Goal: Transaction & Acquisition: Subscribe to service/newsletter

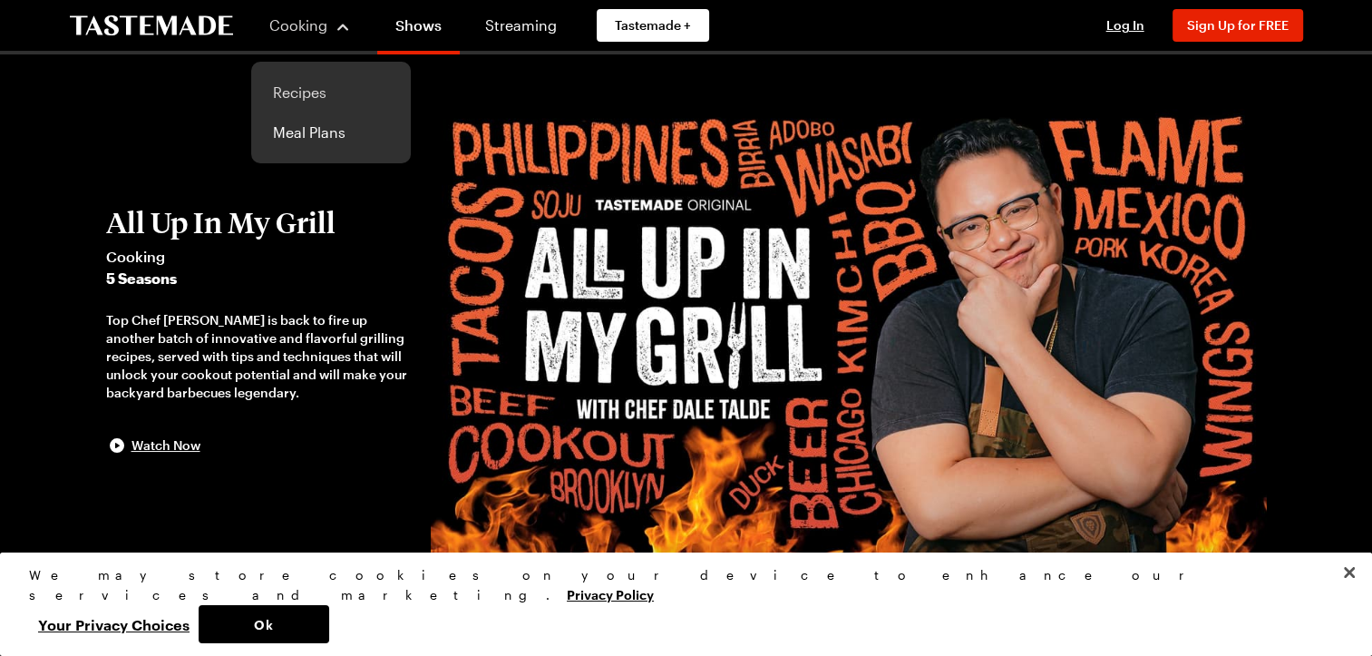
click at [301, 89] on link "Recipes" at bounding box center [331, 93] width 138 height 40
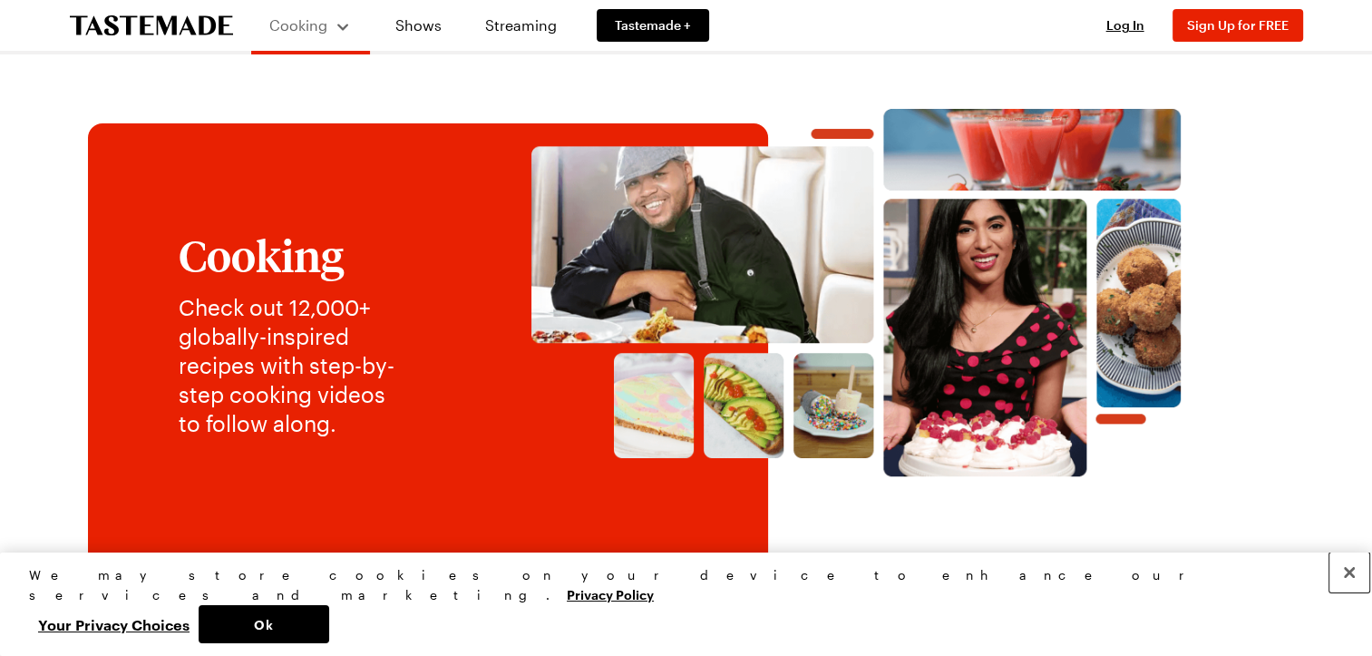
click at [1346, 592] on button "Close" at bounding box center [1349, 572] width 40 height 40
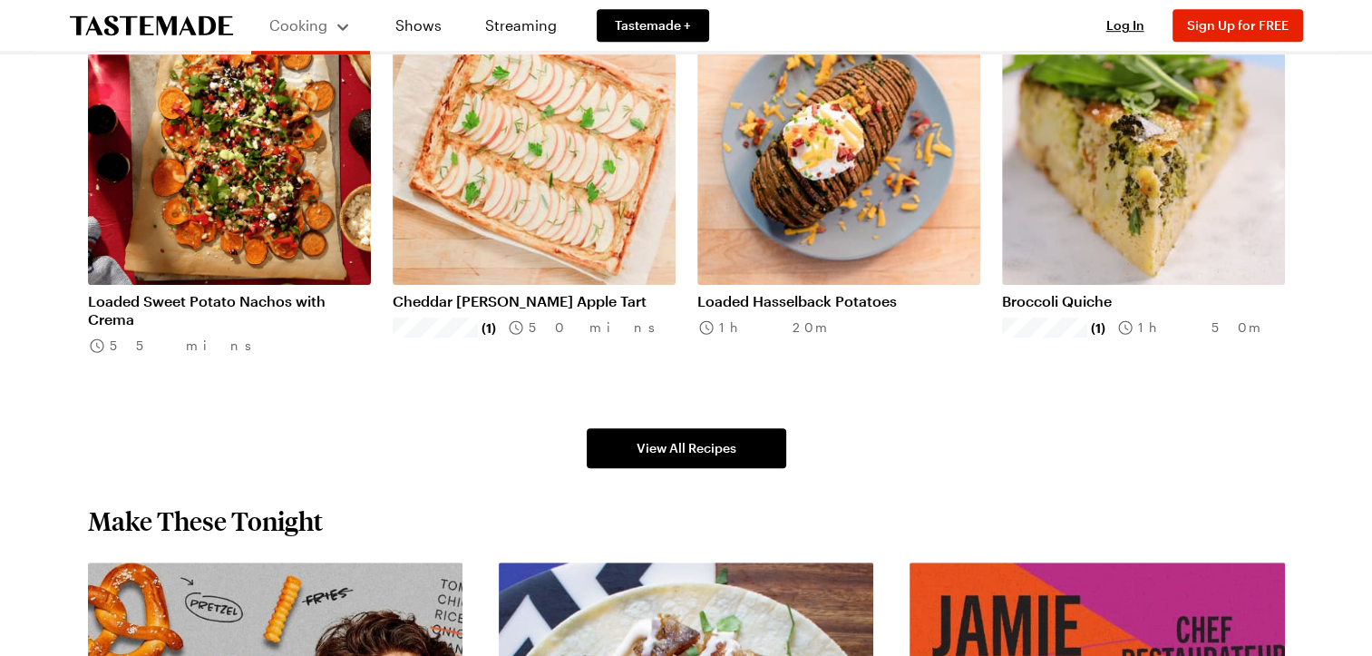
scroll to position [1380, 0]
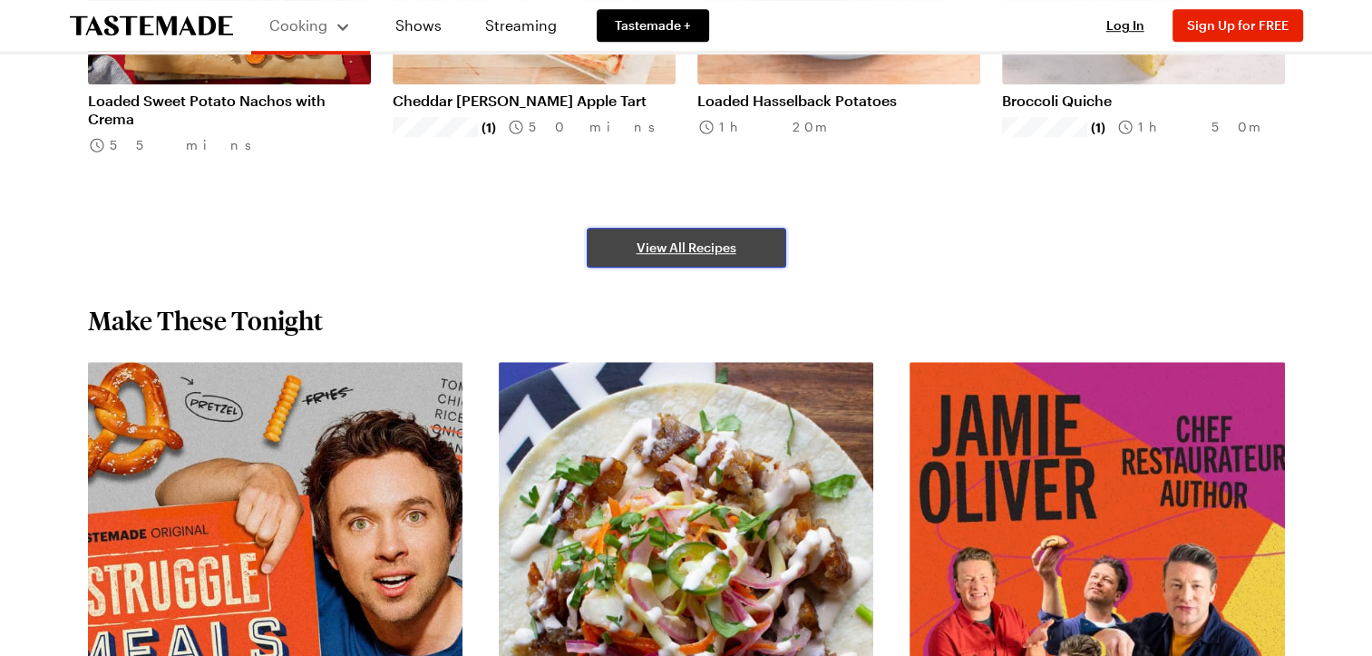
click at [671, 247] on span "View All Recipes" at bounding box center [687, 248] width 100 height 18
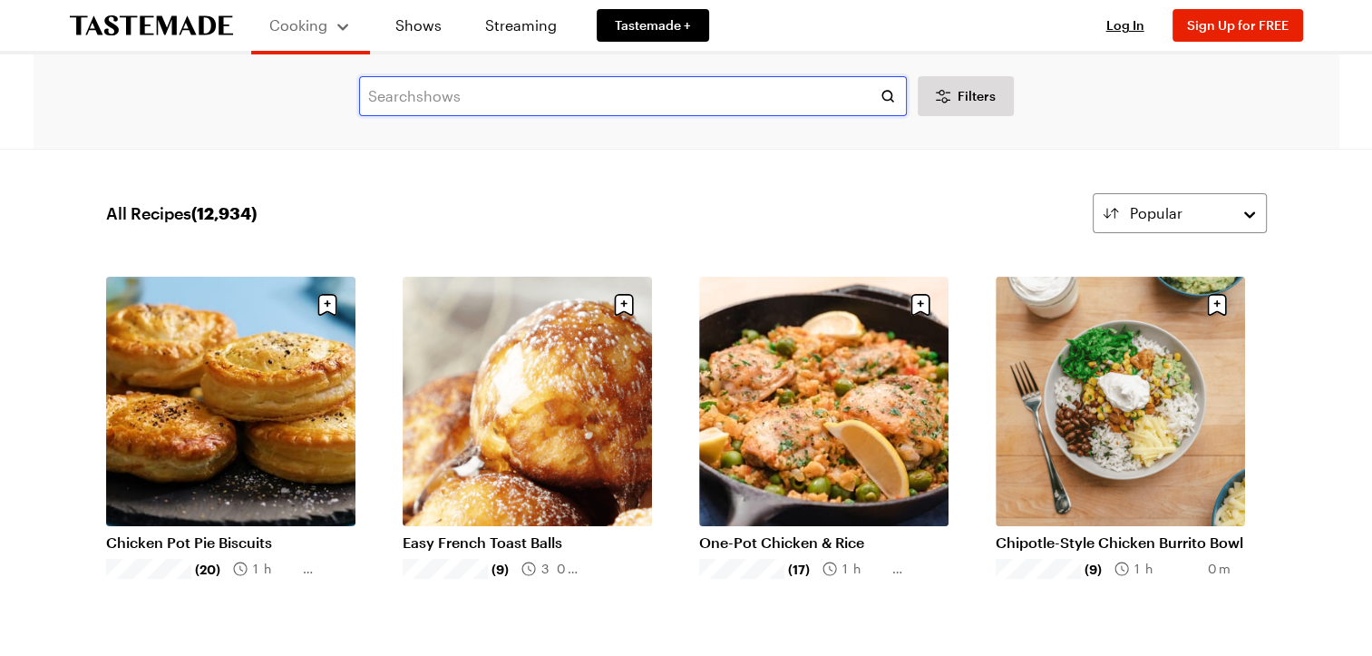
click at [477, 101] on input "text" at bounding box center [633, 96] width 548 height 40
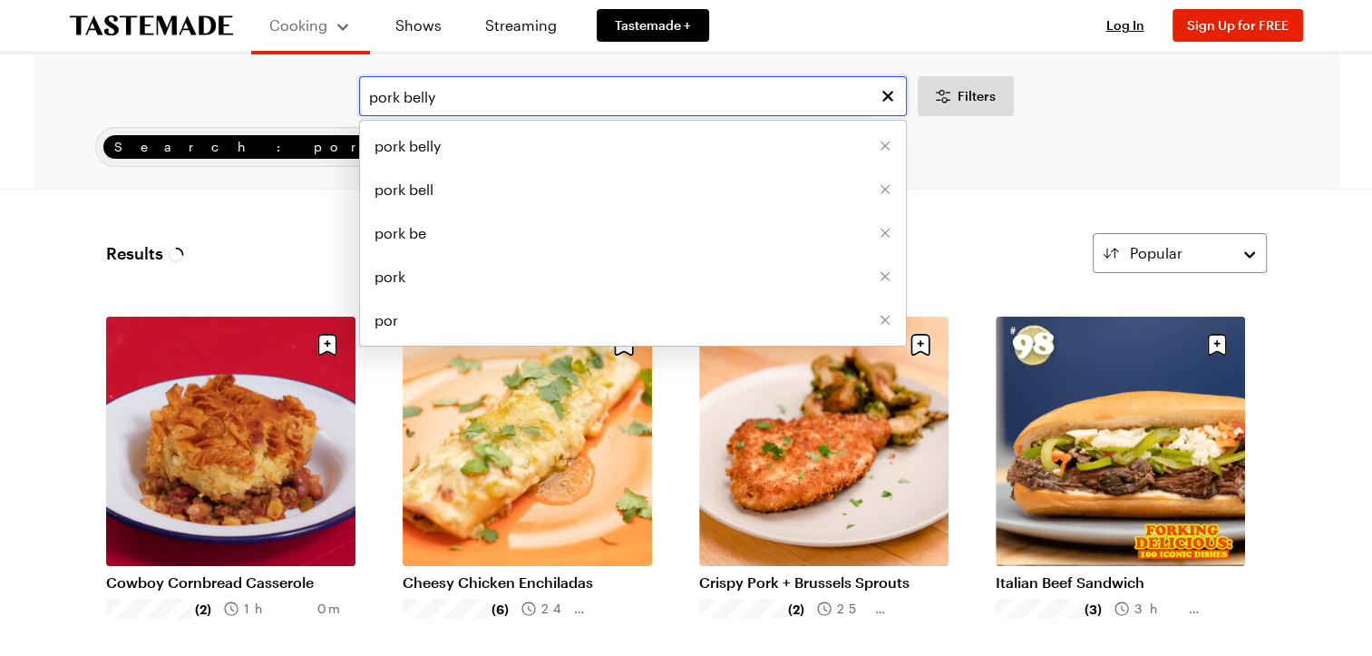
type input "pork belly"
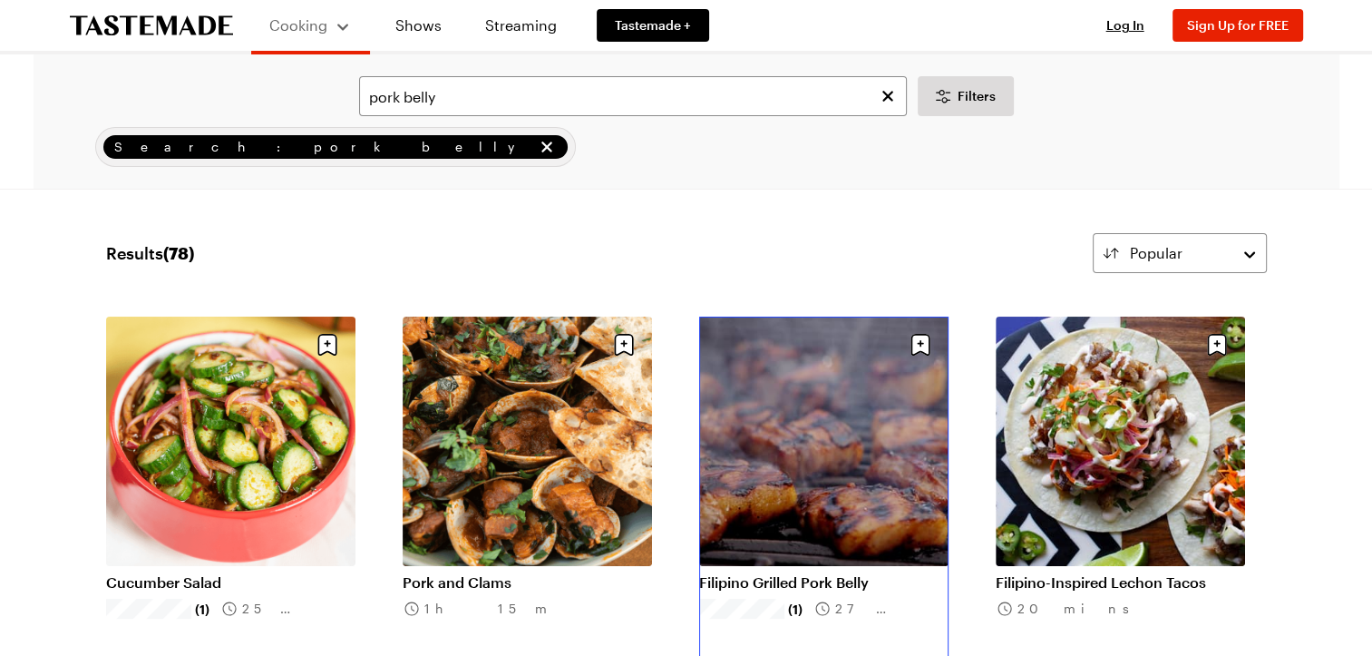
click at [825, 573] on link "Filipino Grilled Pork Belly" at bounding box center [823, 582] width 249 height 18
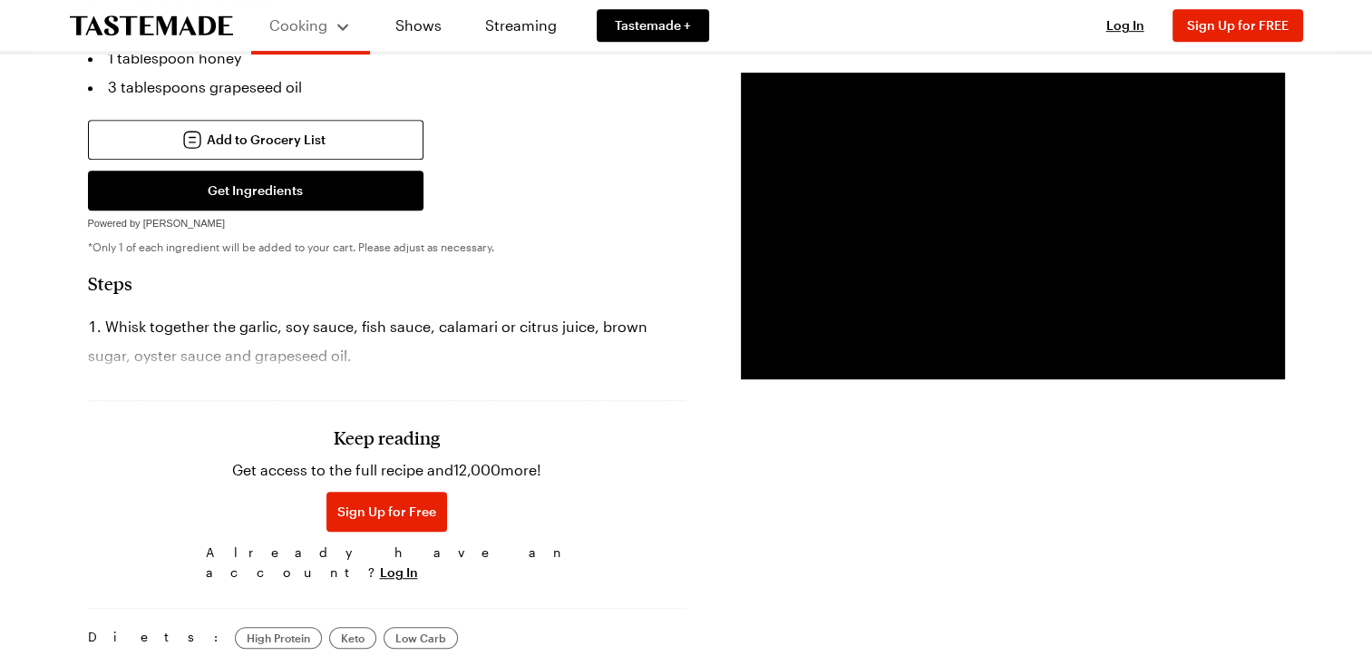
scroll to position [1054, 0]
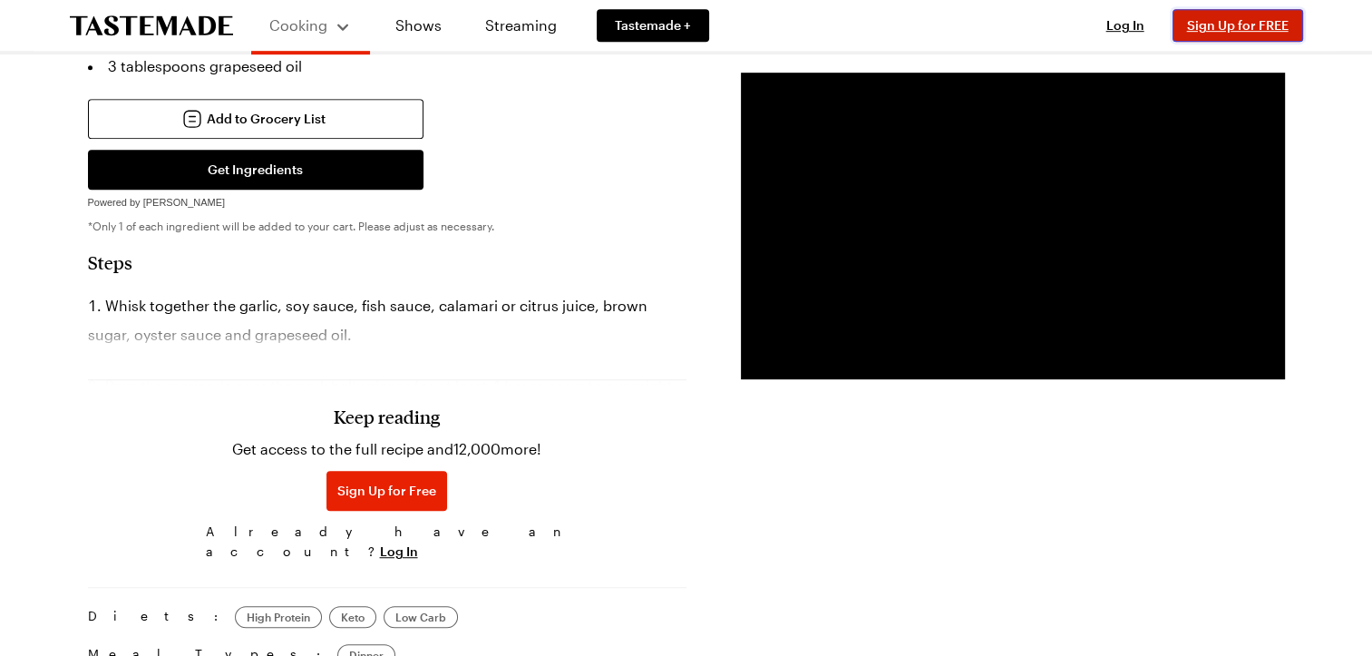
click at [1211, 27] on span "Sign Up for FREE" at bounding box center [1238, 24] width 102 height 15
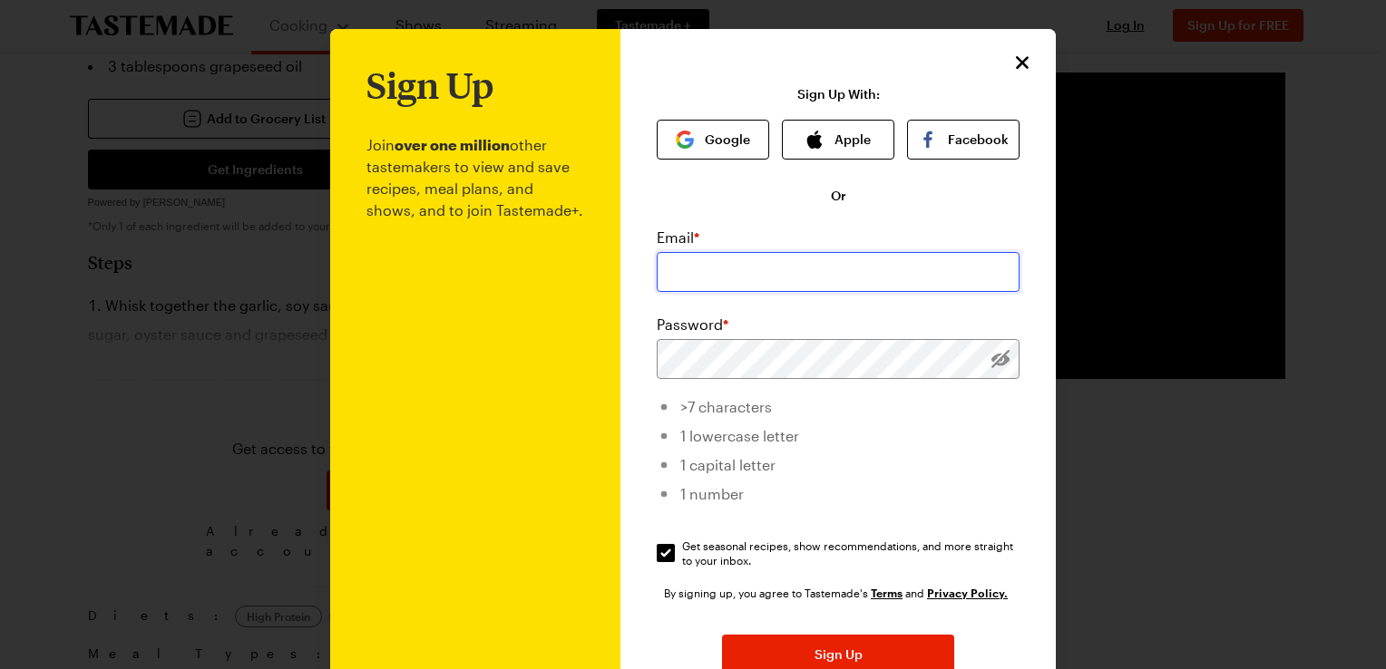
click at [719, 270] on input "email" at bounding box center [838, 272] width 363 height 40
type input "[EMAIL_ADDRESS][DOMAIN_NAME]"
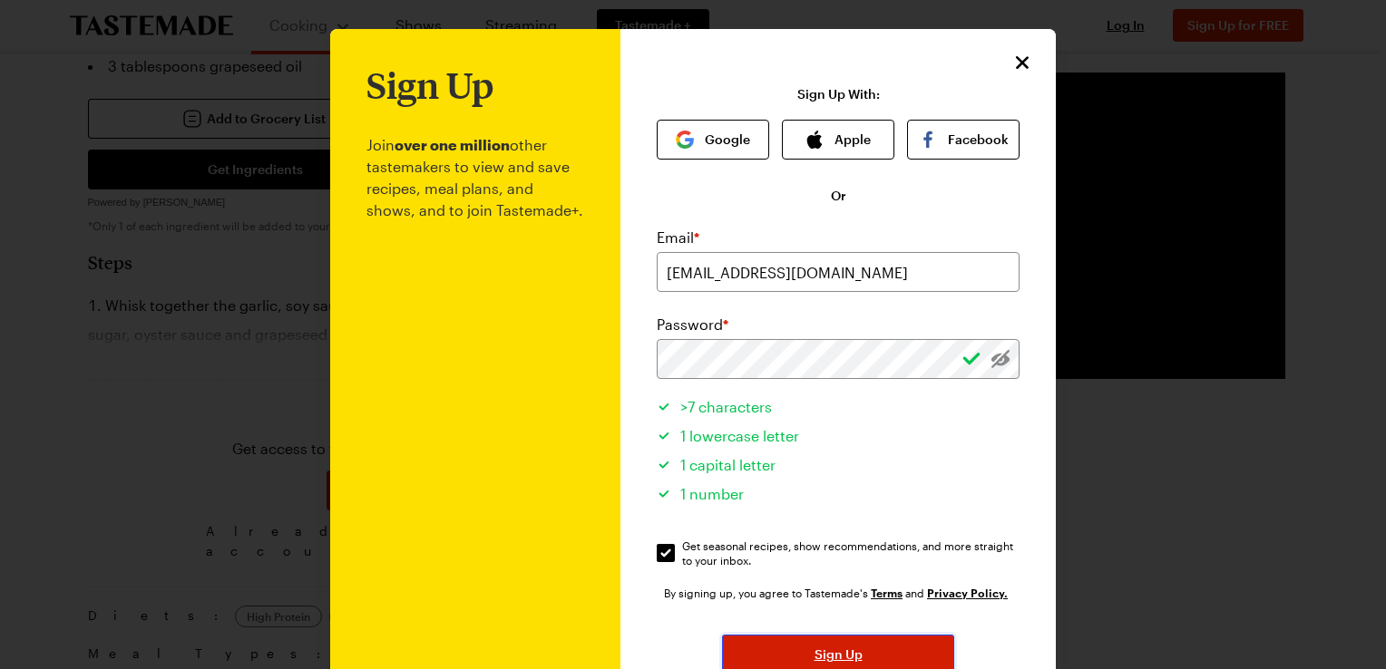
click at [830, 648] on span "Sign Up" at bounding box center [838, 655] width 48 height 18
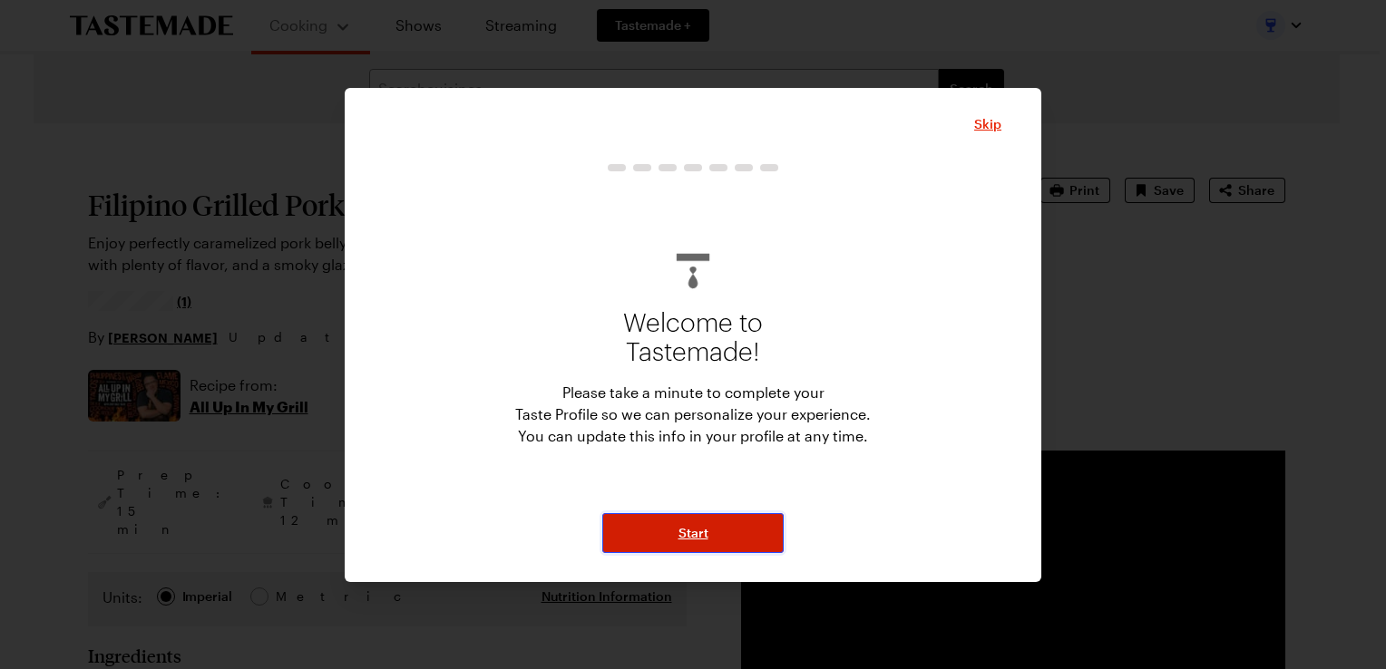
click at [693, 533] on span "Start" at bounding box center [693, 533] width 30 height 18
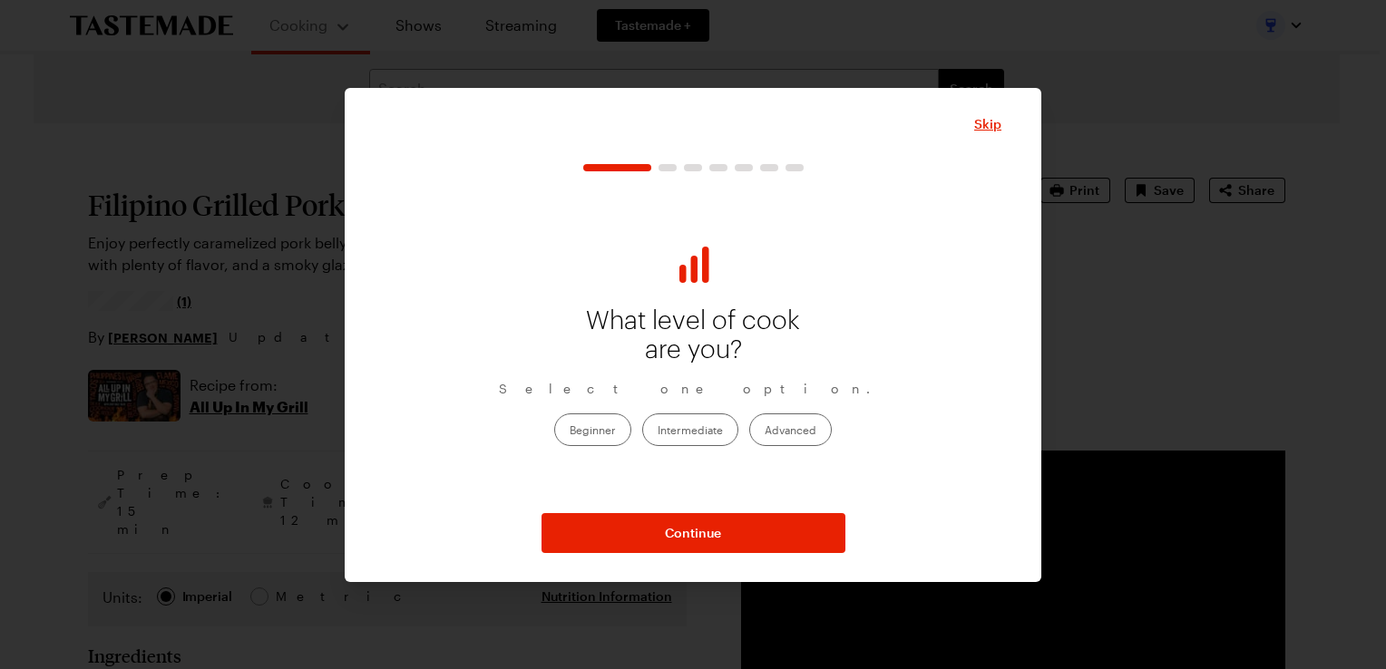
click at [599, 433] on label "Beginner" at bounding box center [592, 430] width 77 height 33
click at [570, 432] on input "Beginner" at bounding box center [570, 432] width 0 height 0
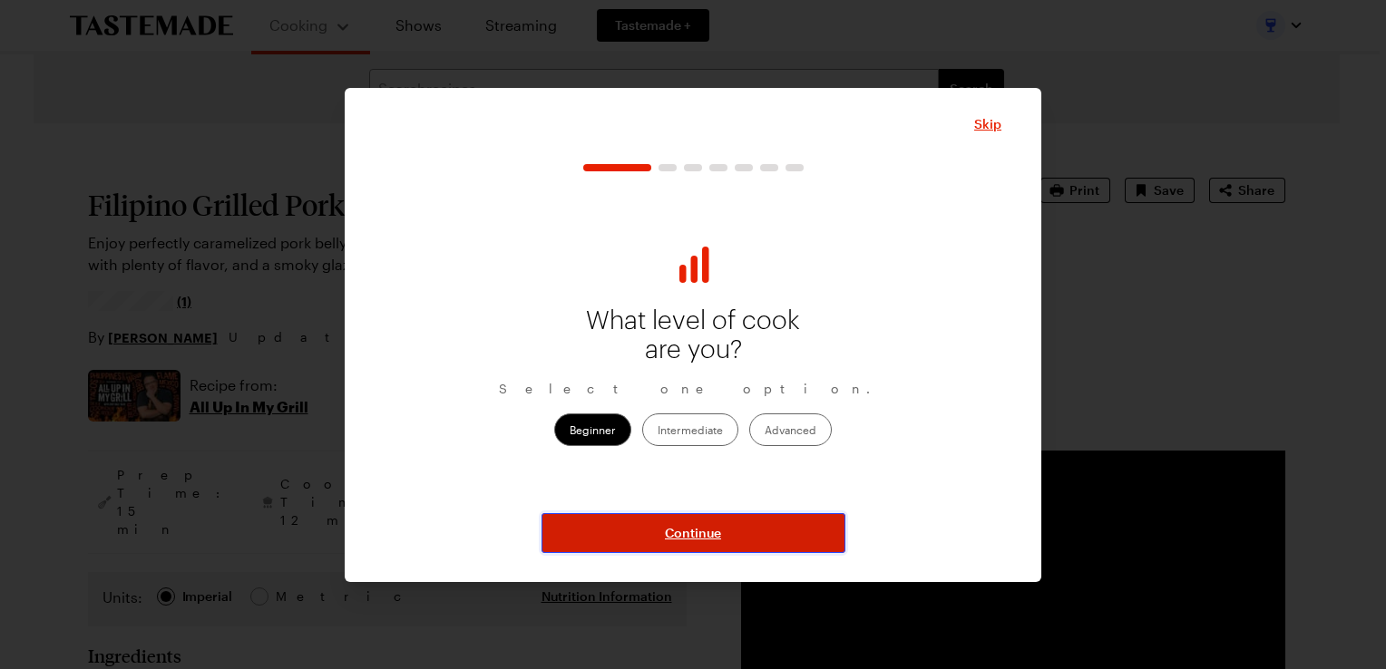
click at [675, 534] on span "Continue" at bounding box center [693, 533] width 56 height 18
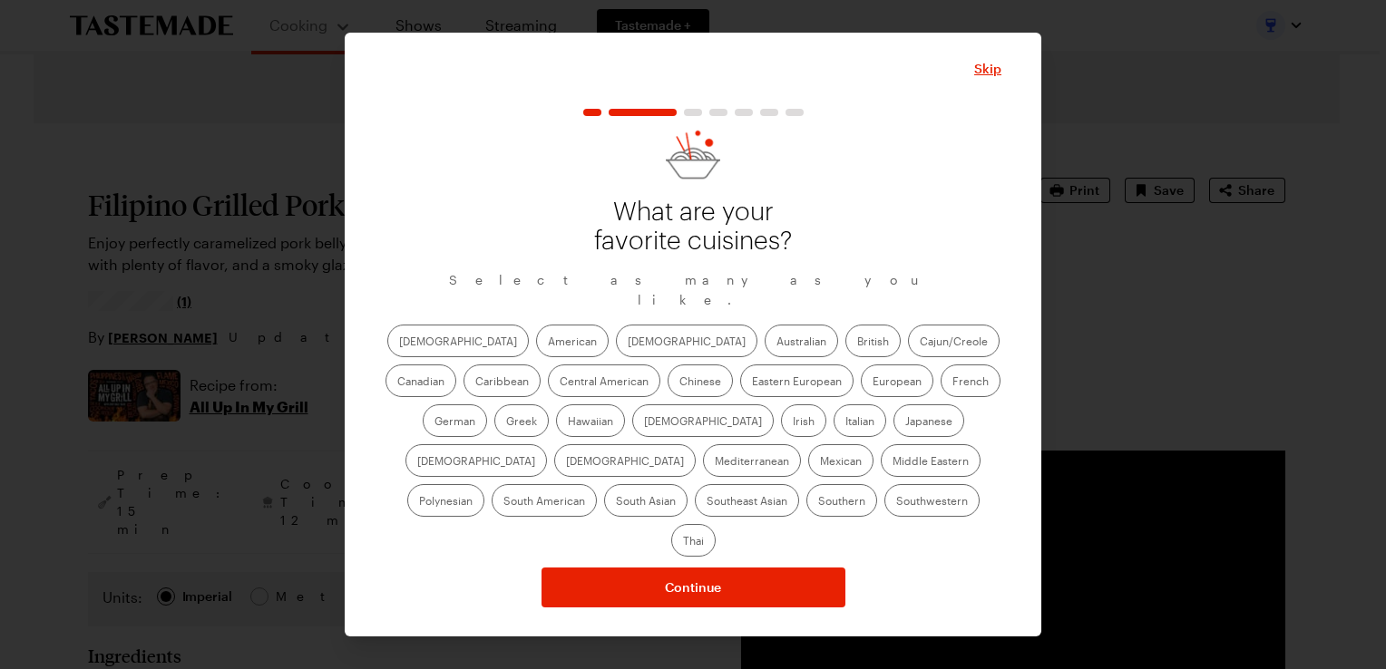
click at [536, 349] on label "American" at bounding box center [572, 341] width 73 height 33
click at [548, 343] on input "American" at bounding box center [548, 343] width 0 height 0
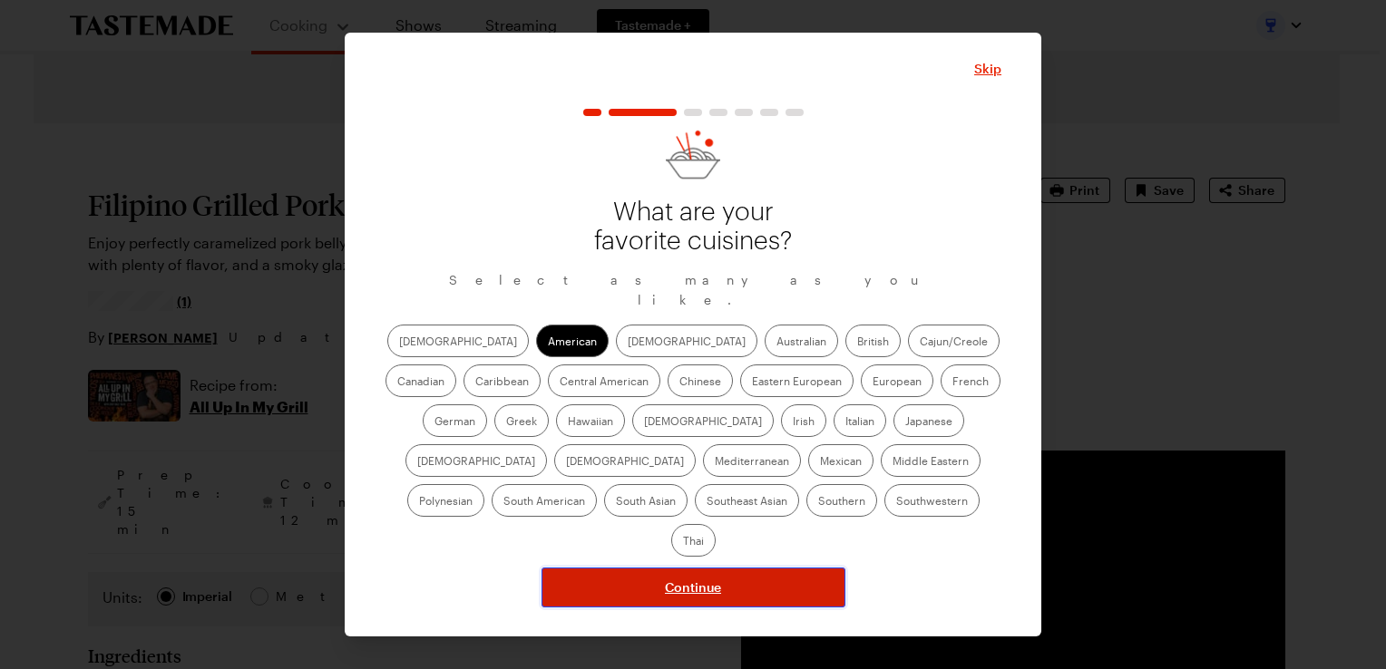
click at [701, 579] on span "Continue" at bounding box center [693, 588] width 56 height 18
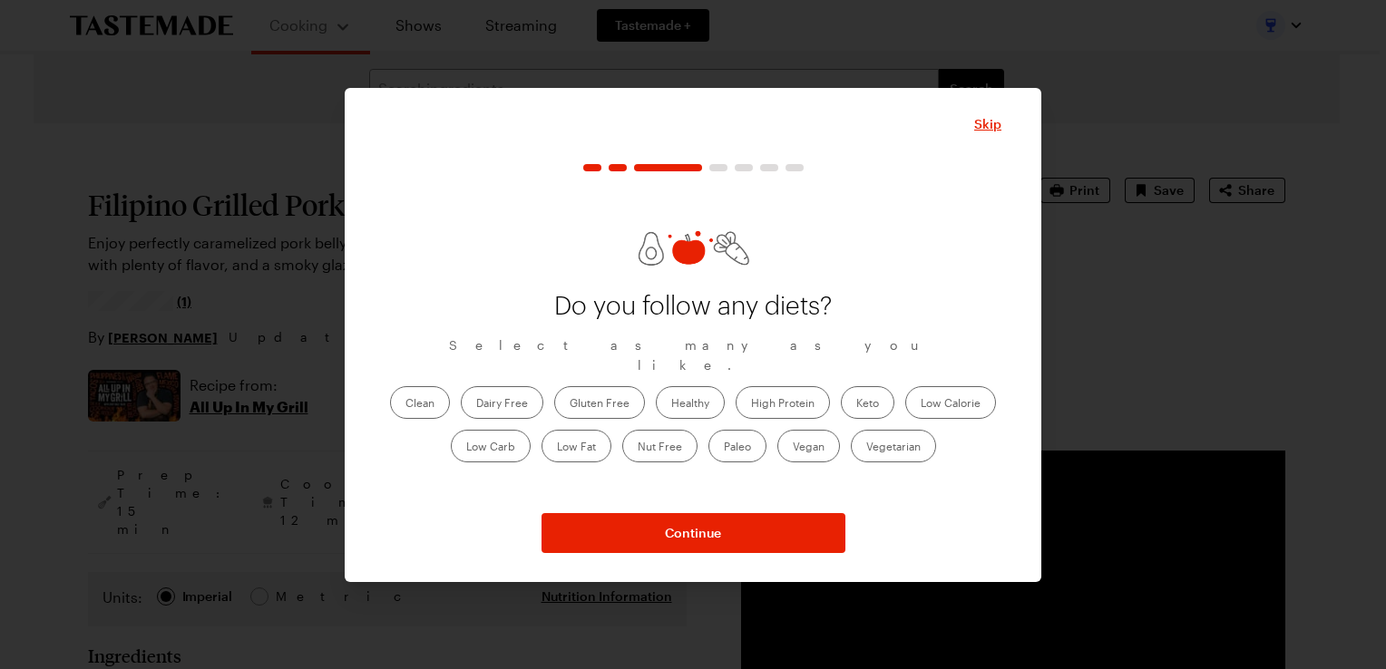
click at [484, 440] on label "Low Carb" at bounding box center [491, 446] width 80 height 33
click at [466, 448] on Carb "Low Carb" at bounding box center [466, 448] width 0 height 0
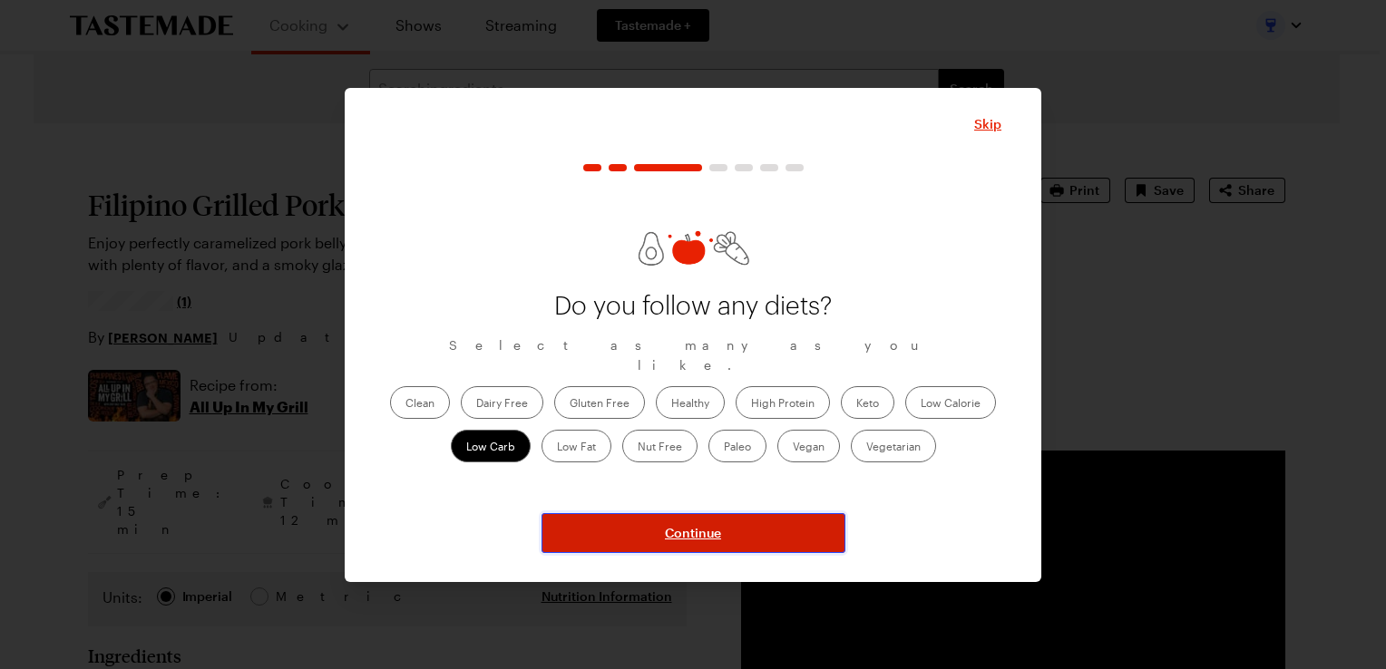
click at [671, 535] on span "Continue" at bounding box center [693, 533] width 56 height 18
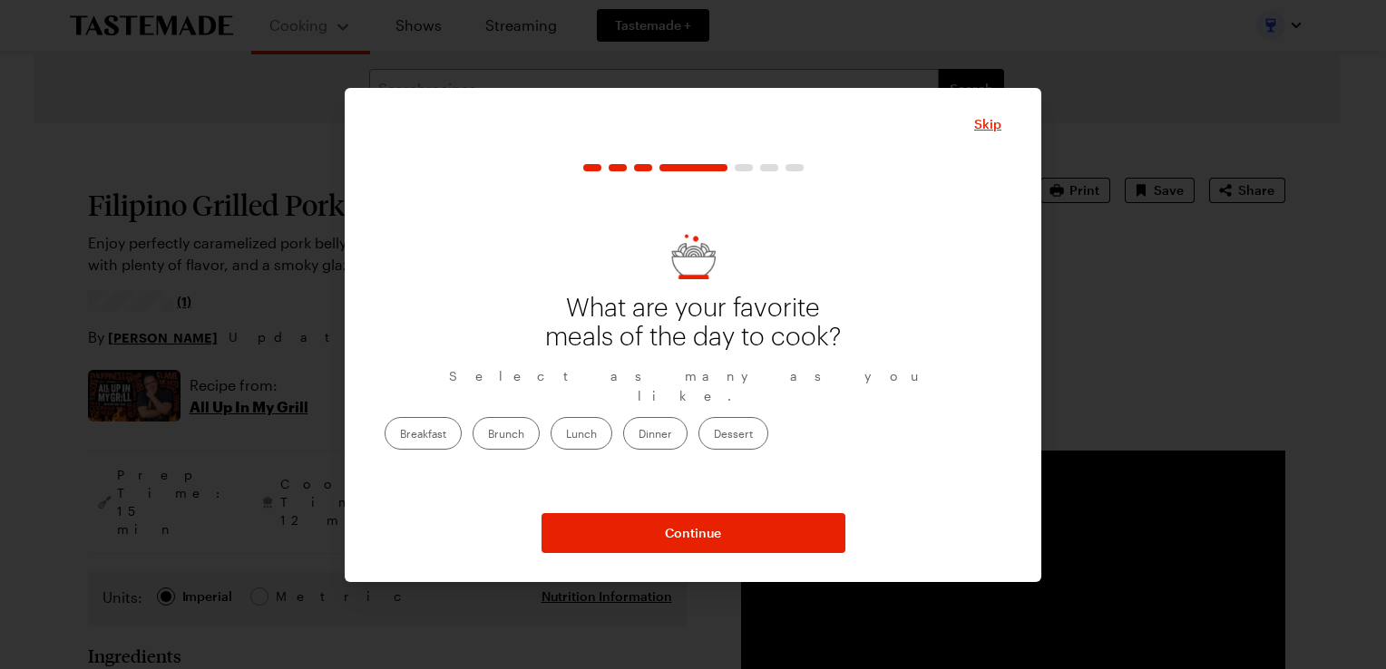
click at [462, 420] on label "Breakfast" at bounding box center [423, 433] width 77 height 33
click at [400, 435] on input "Breakfast" at bounding box center [400, 435] width 0 height 0
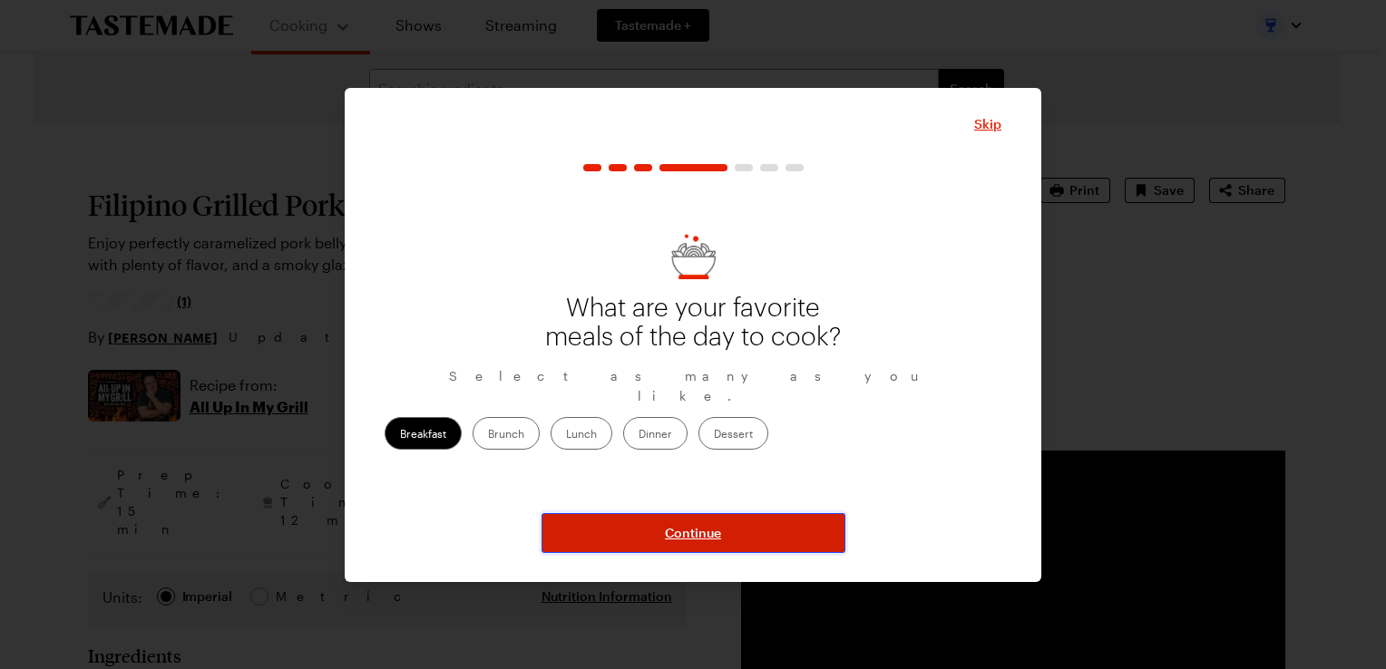
click at [682, 537] on span "Continue" at bounding box center [693, 533] width 56 height 18
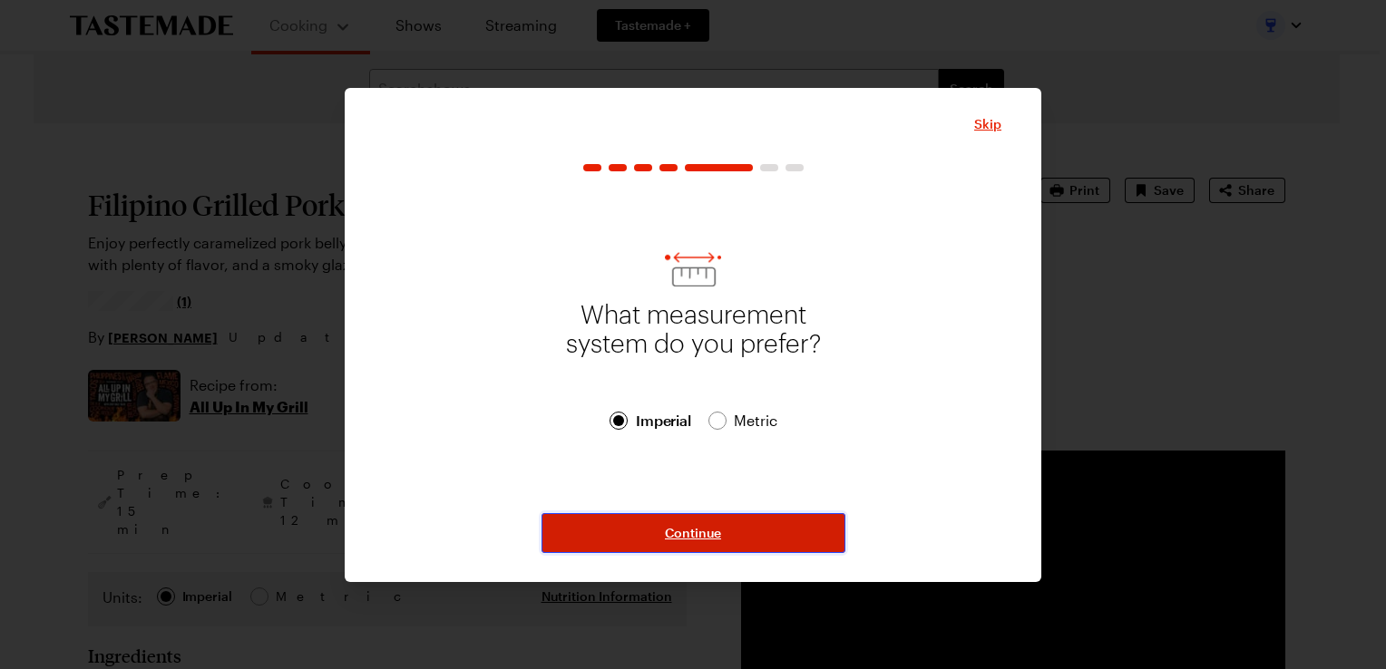
click at [666, 531] on span "Continue" at bounding box center [693, 533] width 56 height 18
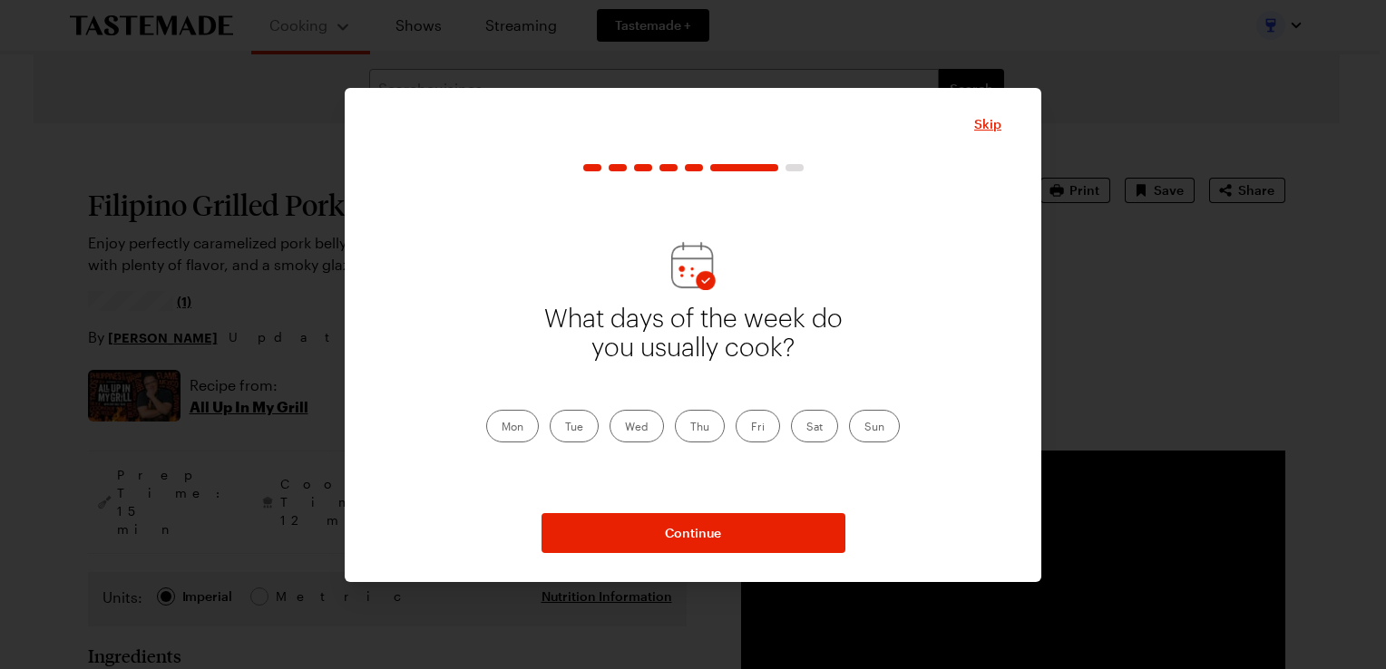
click at [819, 424] on label "Sat" at bounding box center [814, 426] width 47 height 33
click at [806, 428] on input "Sat" at bounding box center [806, 428] width 0 height 0
click at [875, 429] on label "Sun" at bounding box center [874, 426] width 51 height 33
click at [864, 428] on input "Sun" at bounding box center [864, 428] width 0 height 0
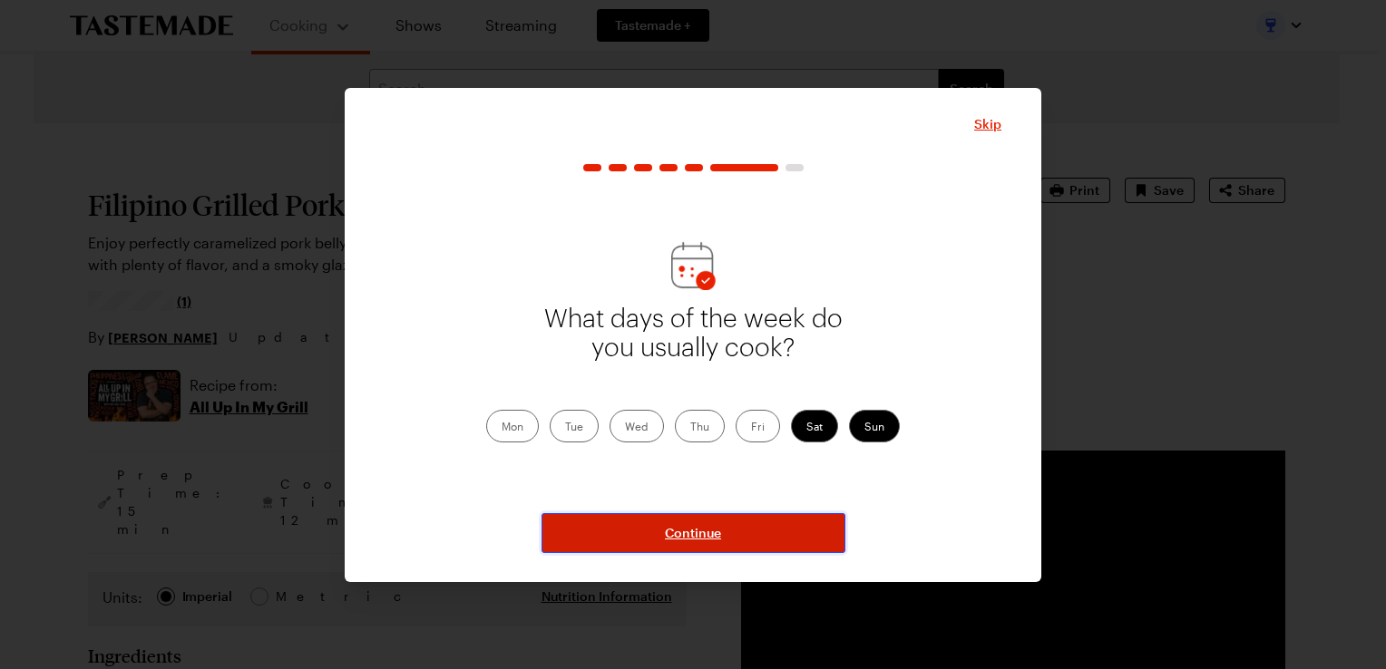
click at [673, 532] on span "Continue" at bounding box center [693, 533] width 56 height 18
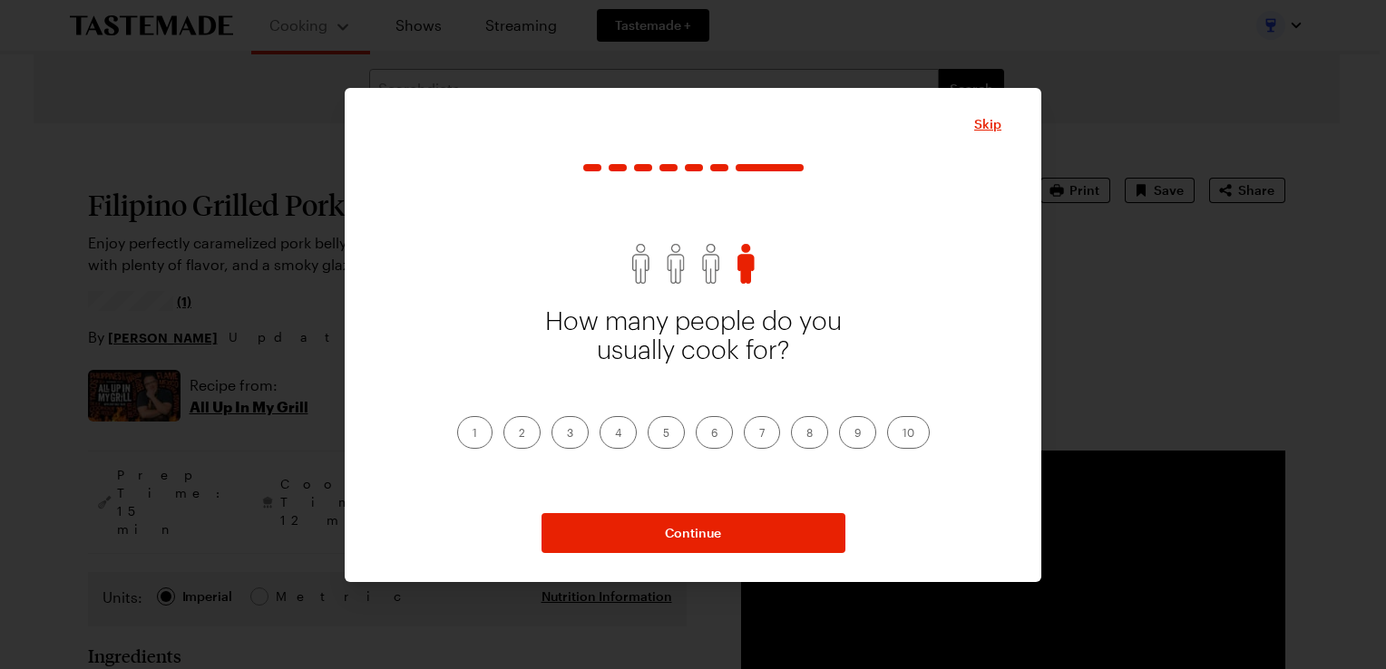
click at [527, 440] on label "2" at bounding box center [521, 432] width 37 height 33
click at [519, 434] on input "2" at bounding box center [519, 434] width 0 height 0
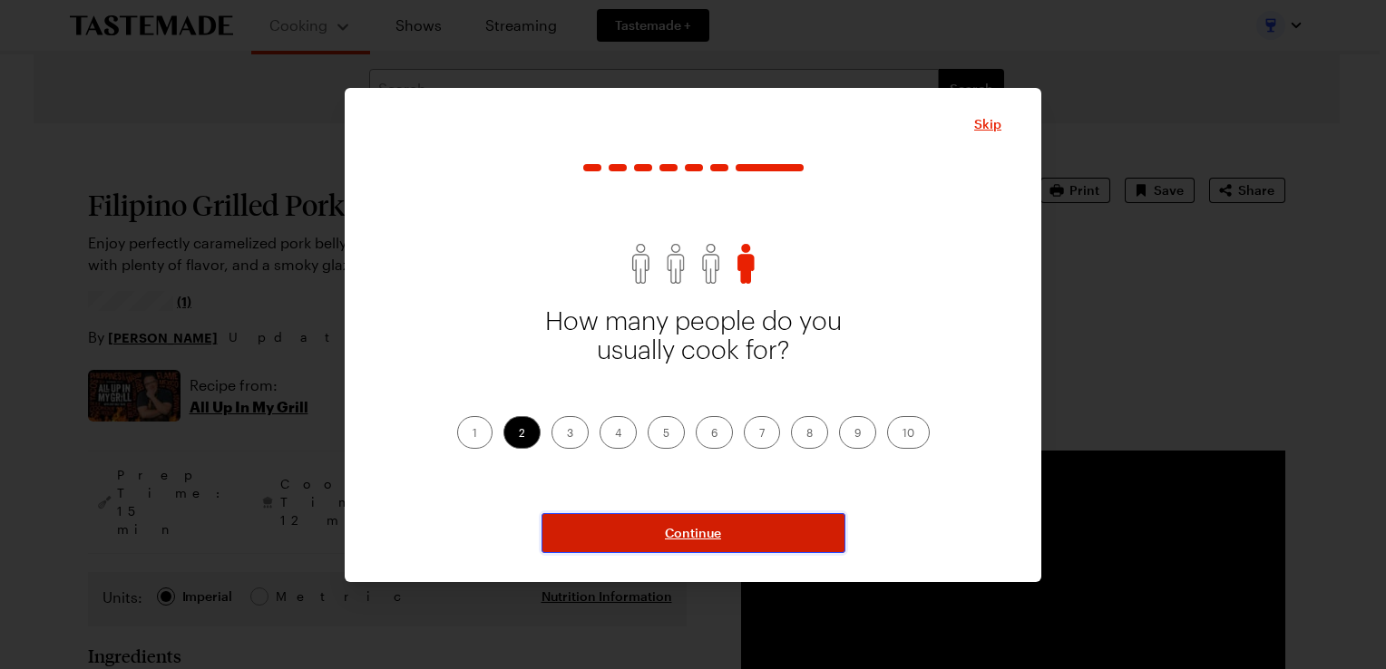
click at [688, 538] on span "Continue" at bounding box center [693, 533] width 56 height 18
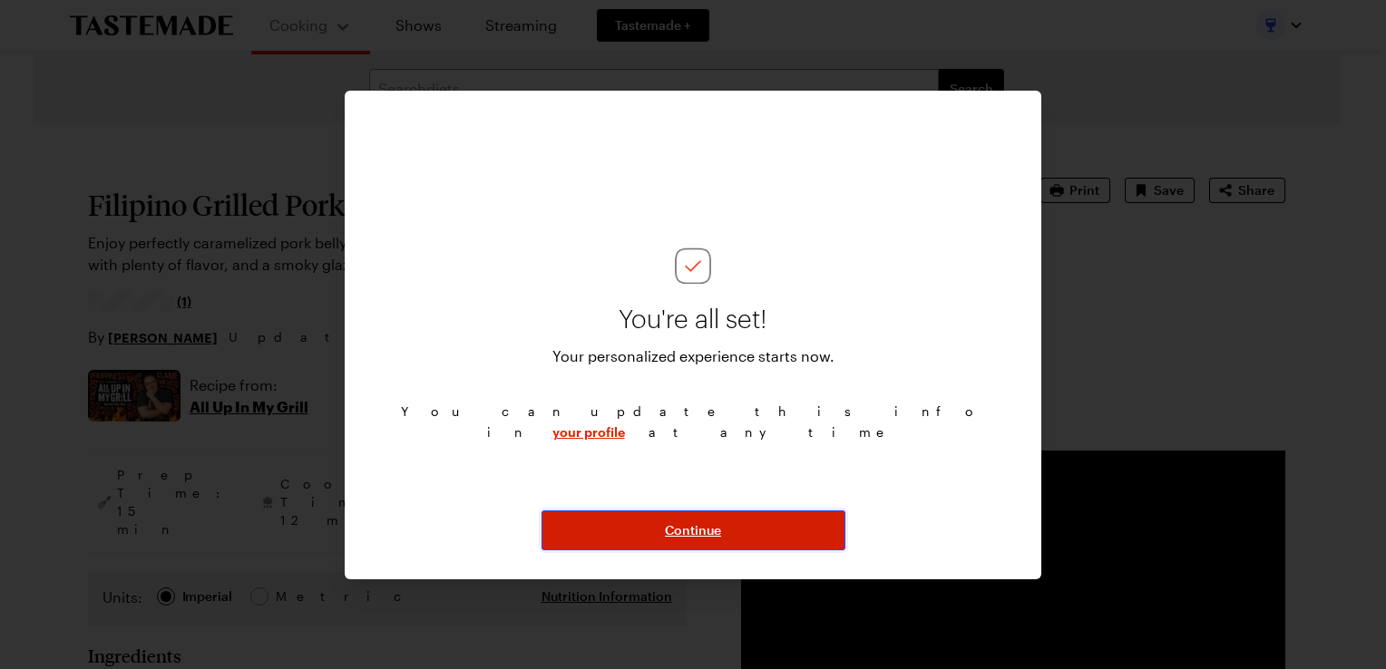
click at [689, 532] on span "Continue" at bounding box center [693, 530] width 56 height 18
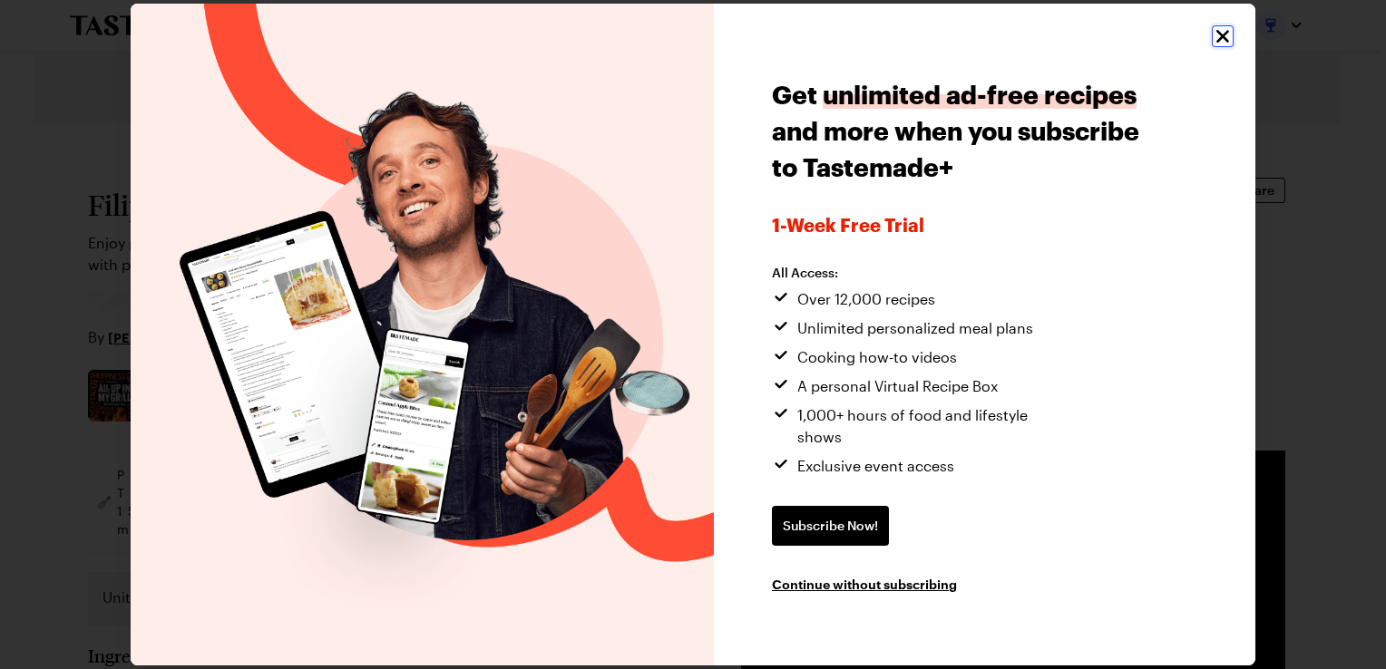
click at [1218, 45] on icon "Close" at bounding box center [1223, 36] width 22 height 22
type textarea "x"
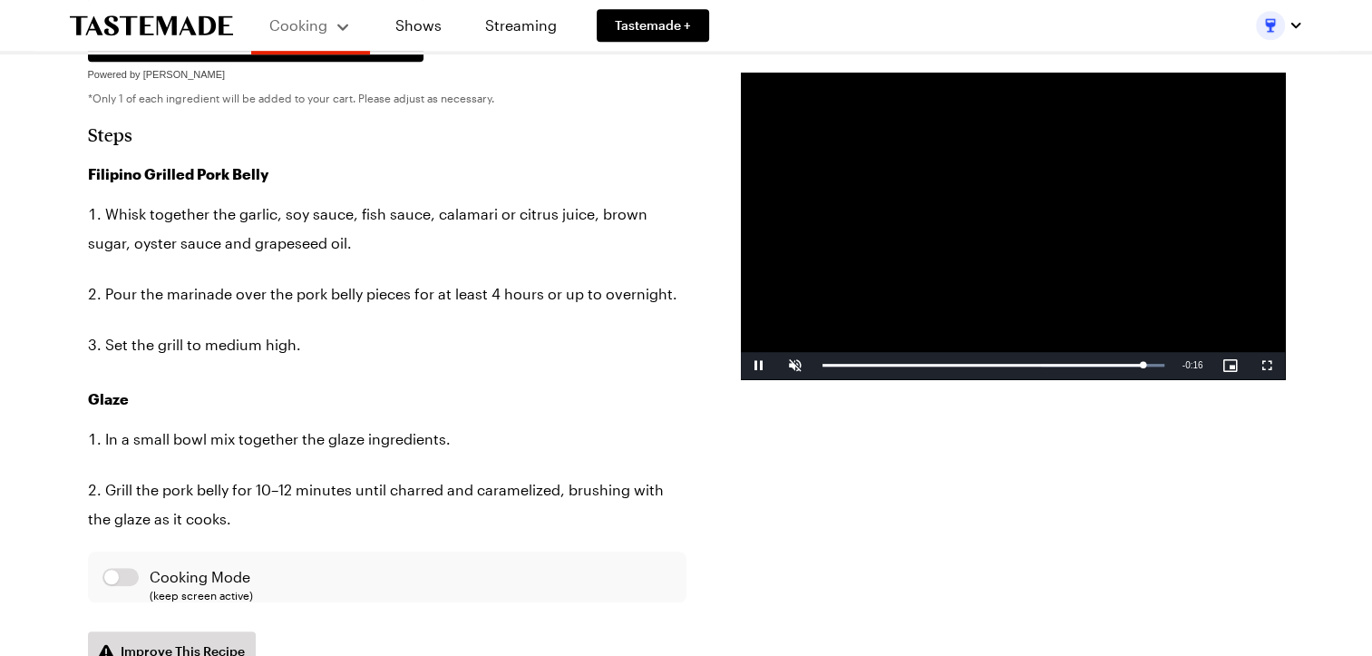
scroll to position [1649, 0]
